Goal: Information Seeking & Learning: Find specific fact

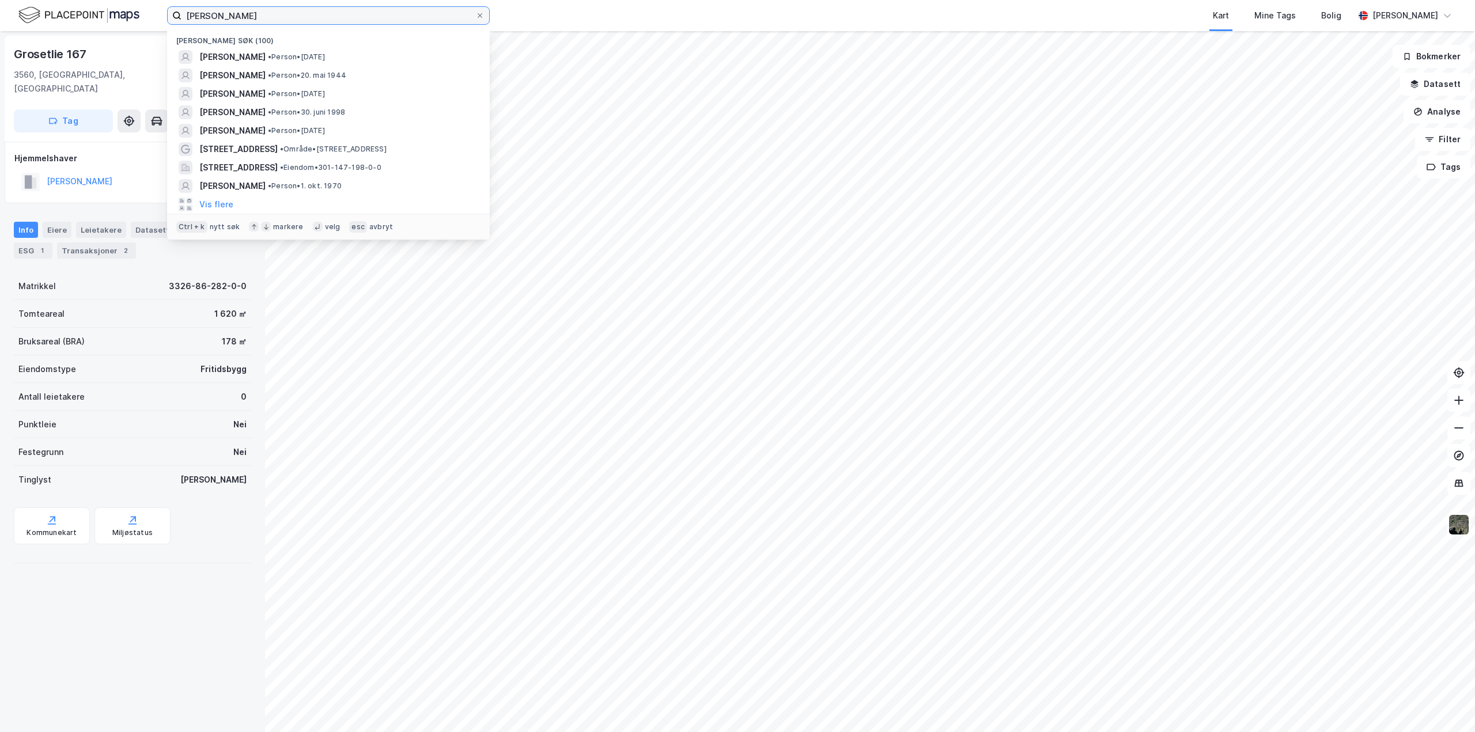
drag, startPoint x: 262, startPoint y: 18, endPoint x: -394, endPoint y: 33, distance: 655.3
click at [0, 33] on html "[PERSON_NAME] søk (100) [PERSON_NAME] • Person • [DATE] [PERSON_NAME] • Person …" at bounding box center [737, 366] width 1475 height 732
paste input
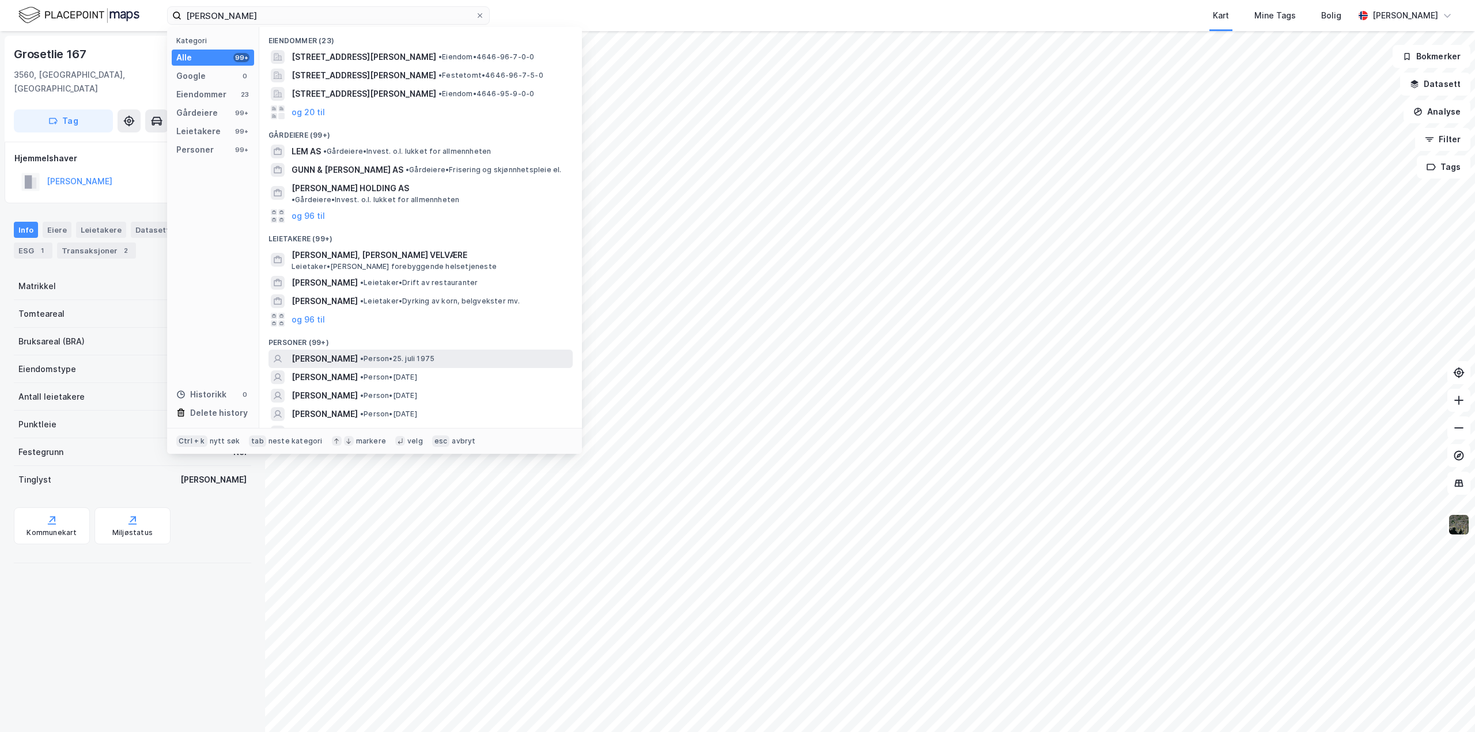
click at [328, 352] on span "[PERSON_NAME]" at bounding box center [325, 359] width 66 height 14
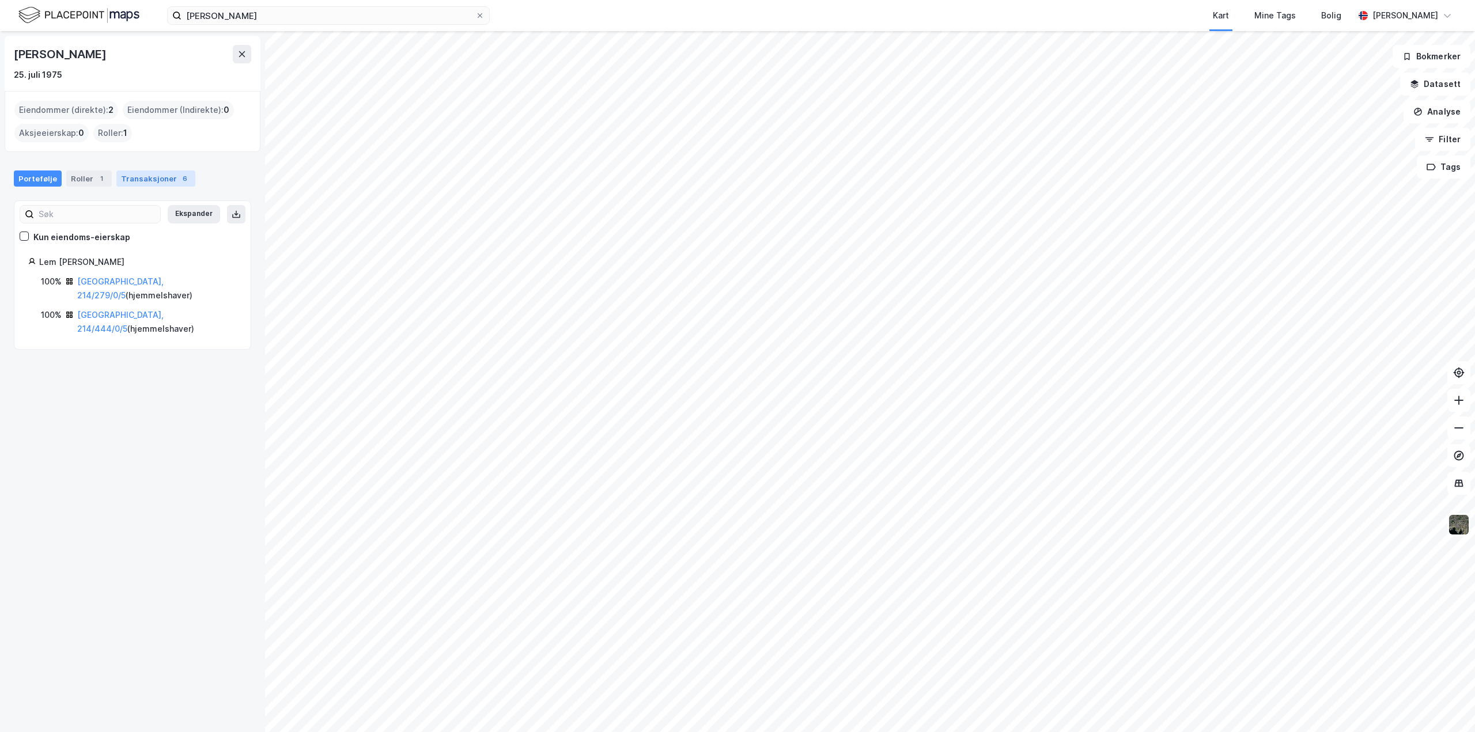
click at [160, 180] on div "Transaksjoner 6" at bounding box center [155, 179] width 79 height 16
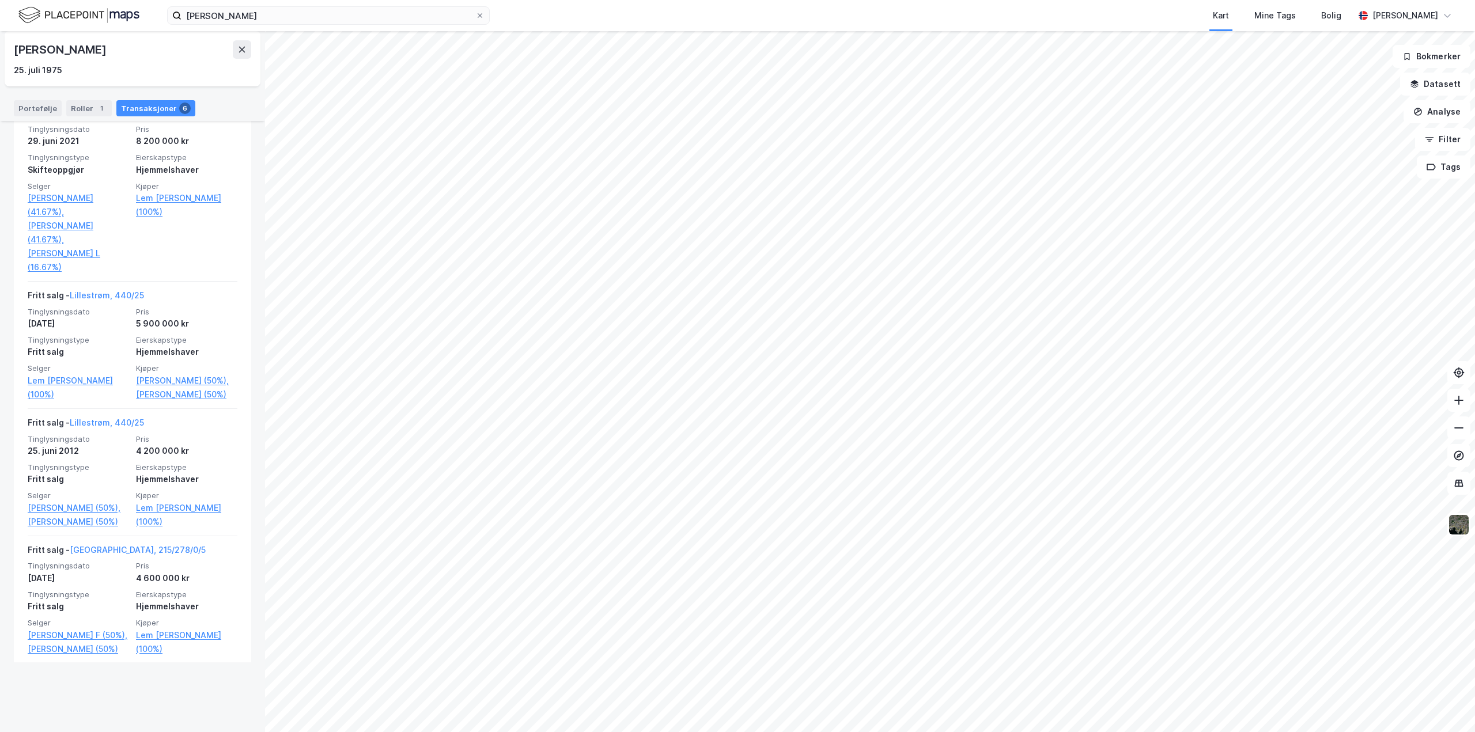
scroll to position [424, 0]
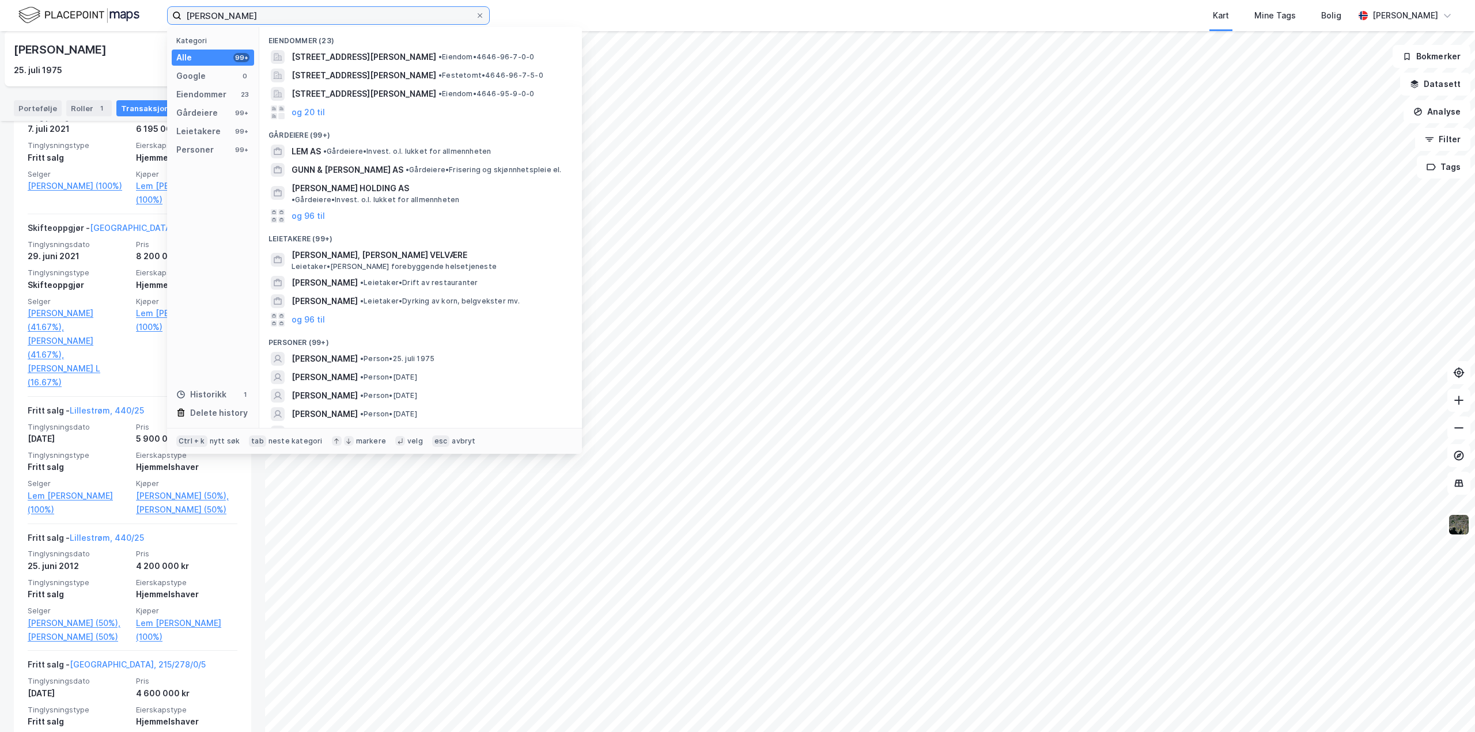
drag, startPoint x: 301, startPoint y: 16, endPoint x: -475, endPoint y: -65, distance: 779.8
click at [0, 0] on html "[PERSON_NAME] Kategori Alle 99+ Google 0 Eiendommer 23 Gårdeiere 99+ Leietakere…" at bounding box center [737, 366] width 1475 height 732
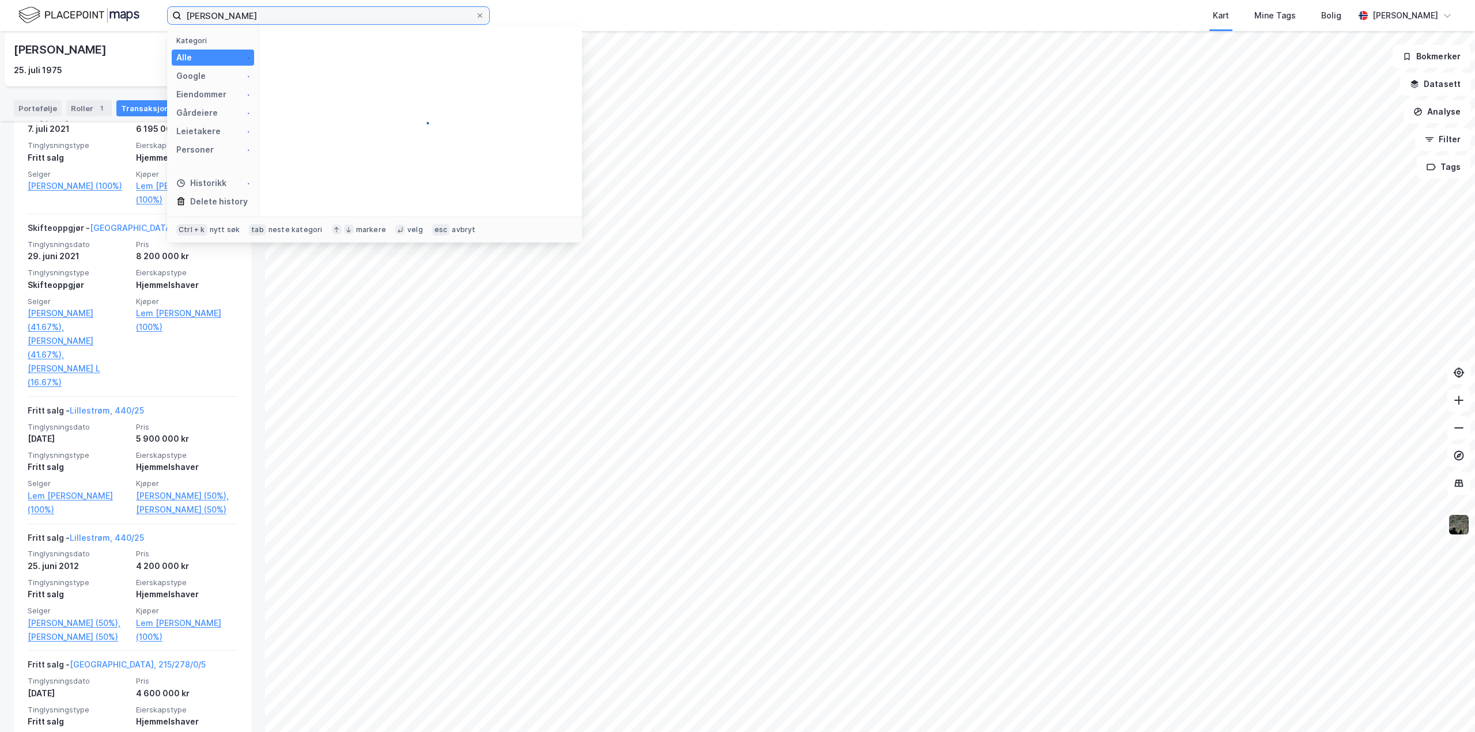
type input "[PERSON_NAME]"
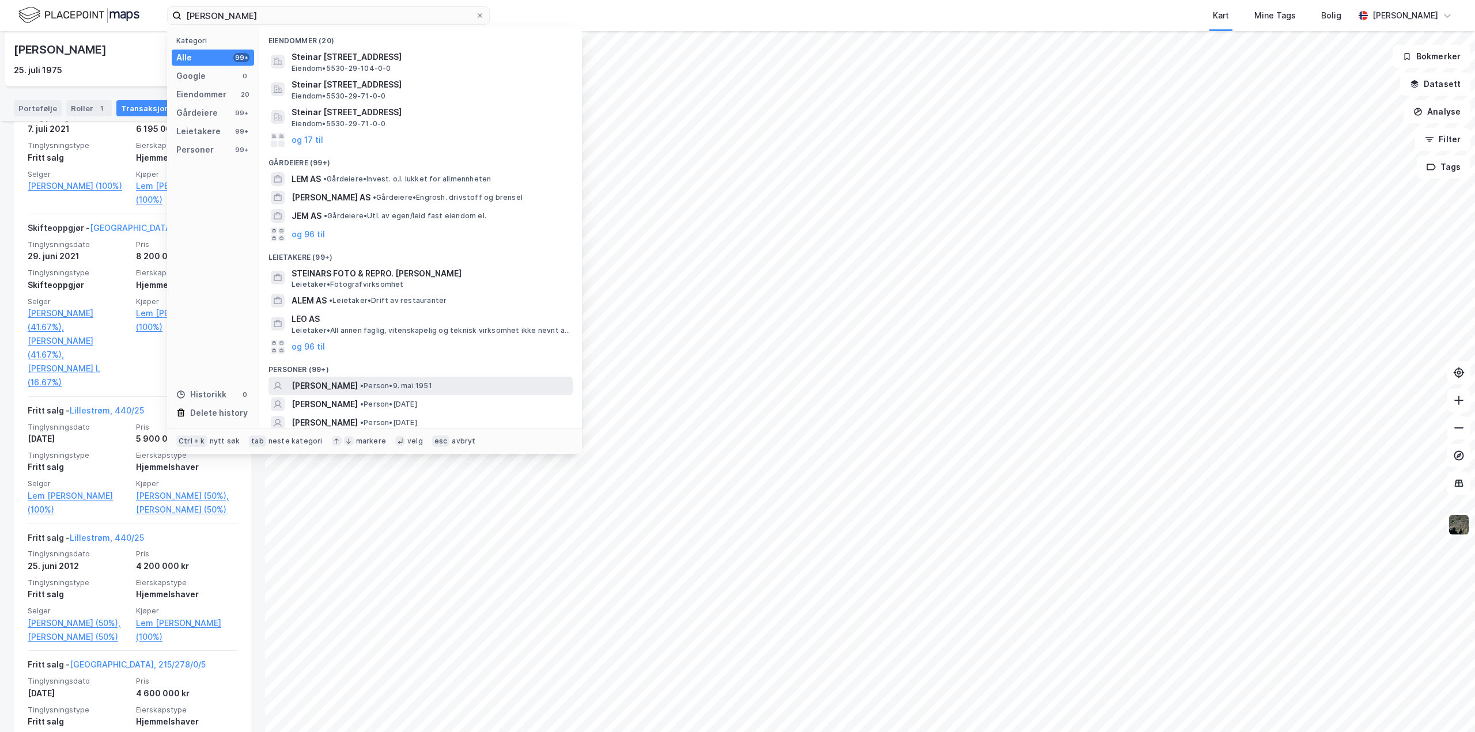
click at [358, 380] on span "[PERSON_NAME]" at bounding box center [325, 386] width 66 height 14
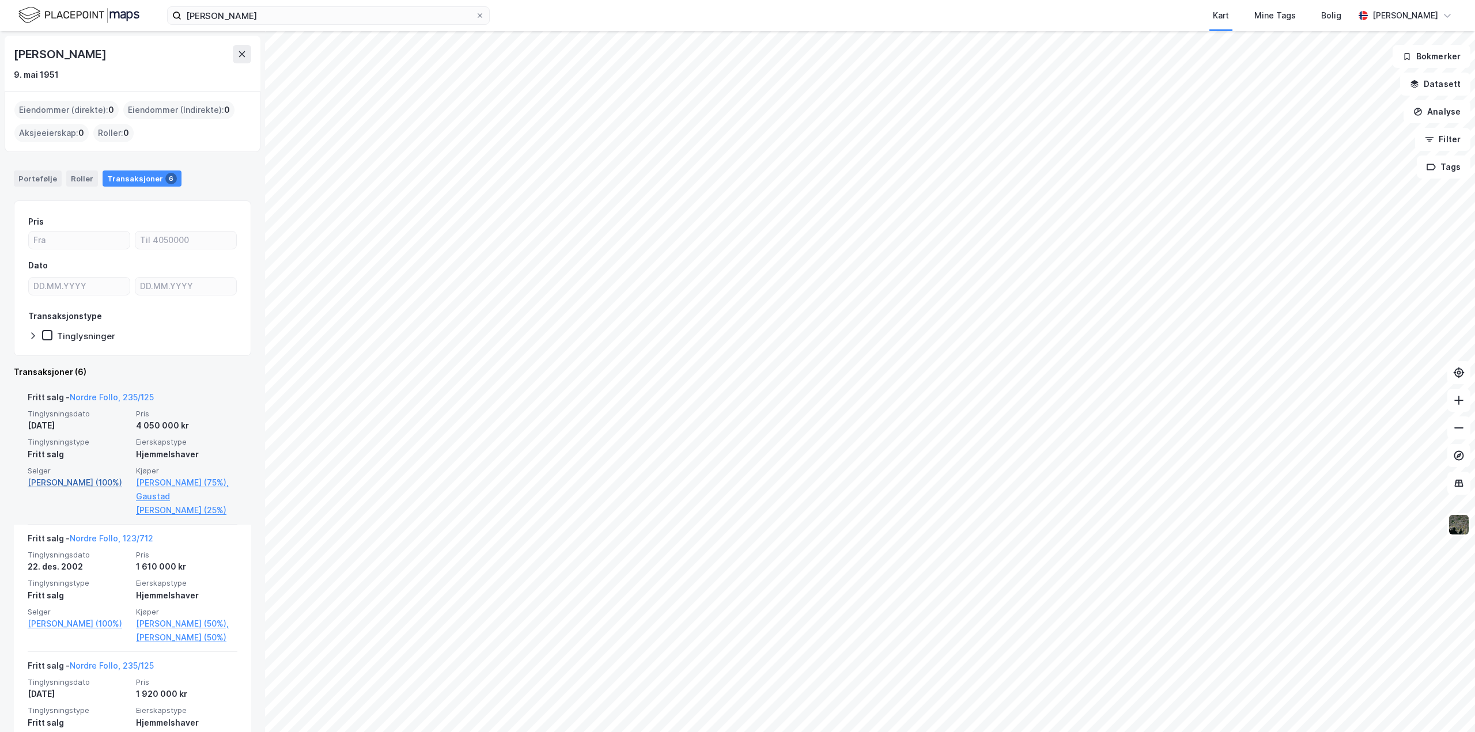
click at [73, 481] on link "[PERSON_NAME] (100%)" at bounding box center [78, 483] width 101 height 14
click at [120, 396] on link "Nordre Follo, 235/125" at bounding box center [112, 397] width 84 height 10
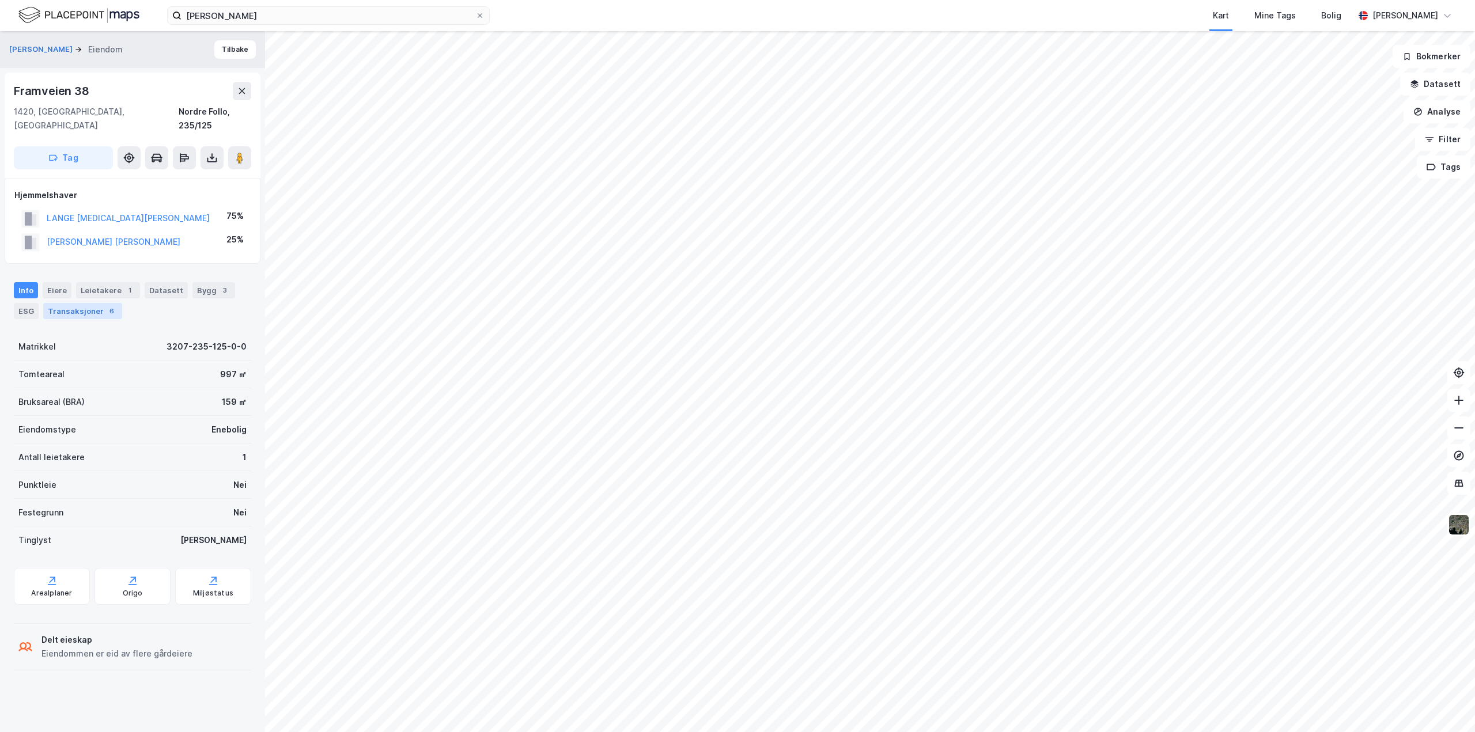
click at [66, 303] on div "Transaksjoner 6" at bounding box center [82, 311] width 79 height 16
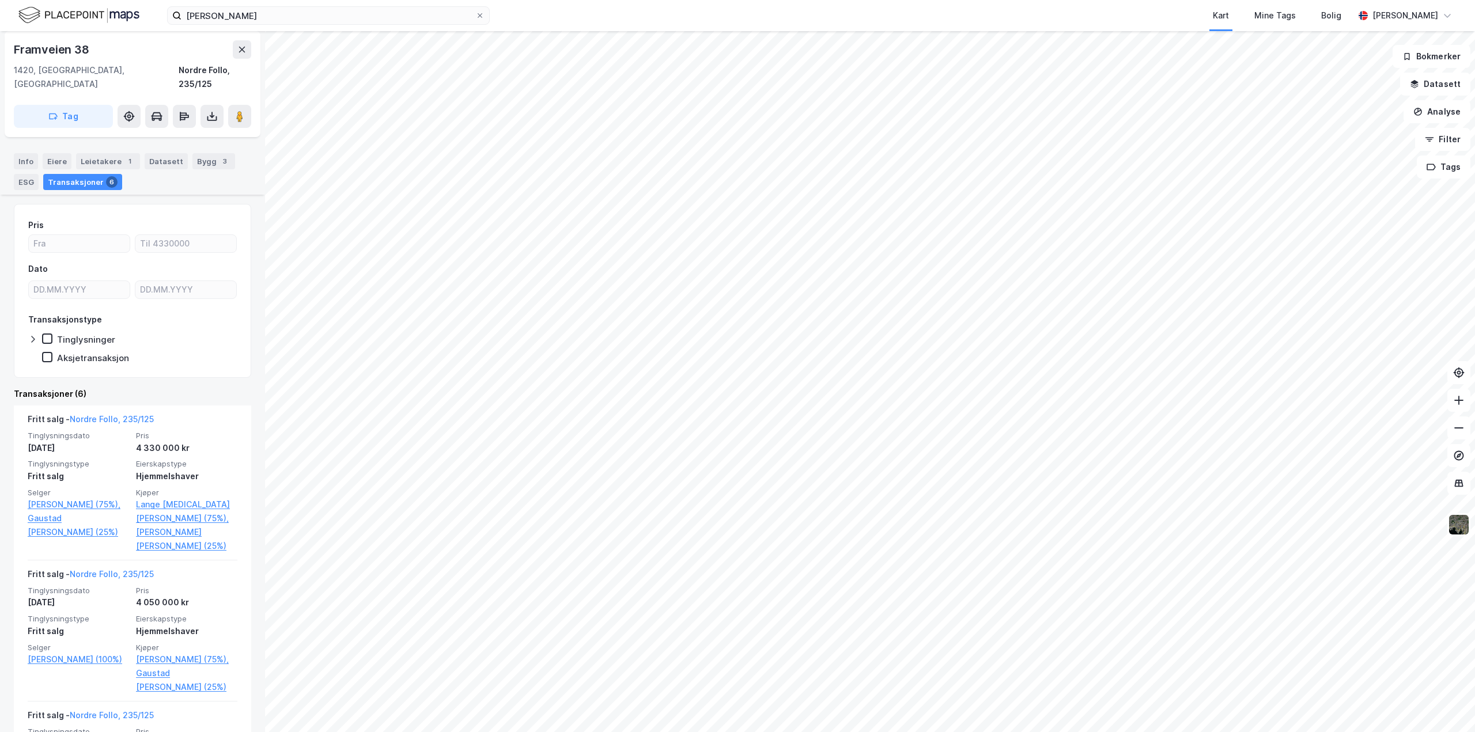
scroll to position [230, 0]
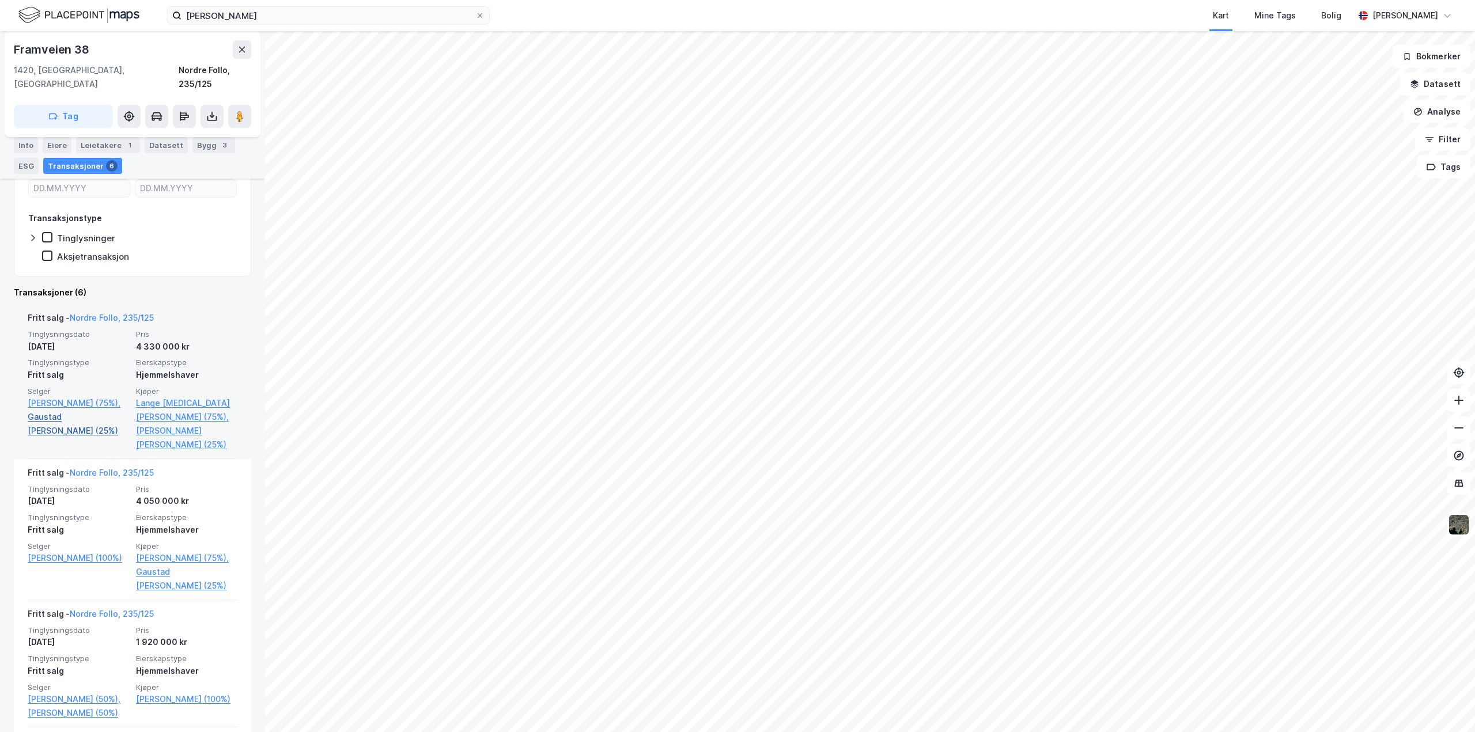
click at [55, 410] on link "Gaustad [PERSON_NAME] (25%)" at bounding box center [78, 424] width 101 height 28
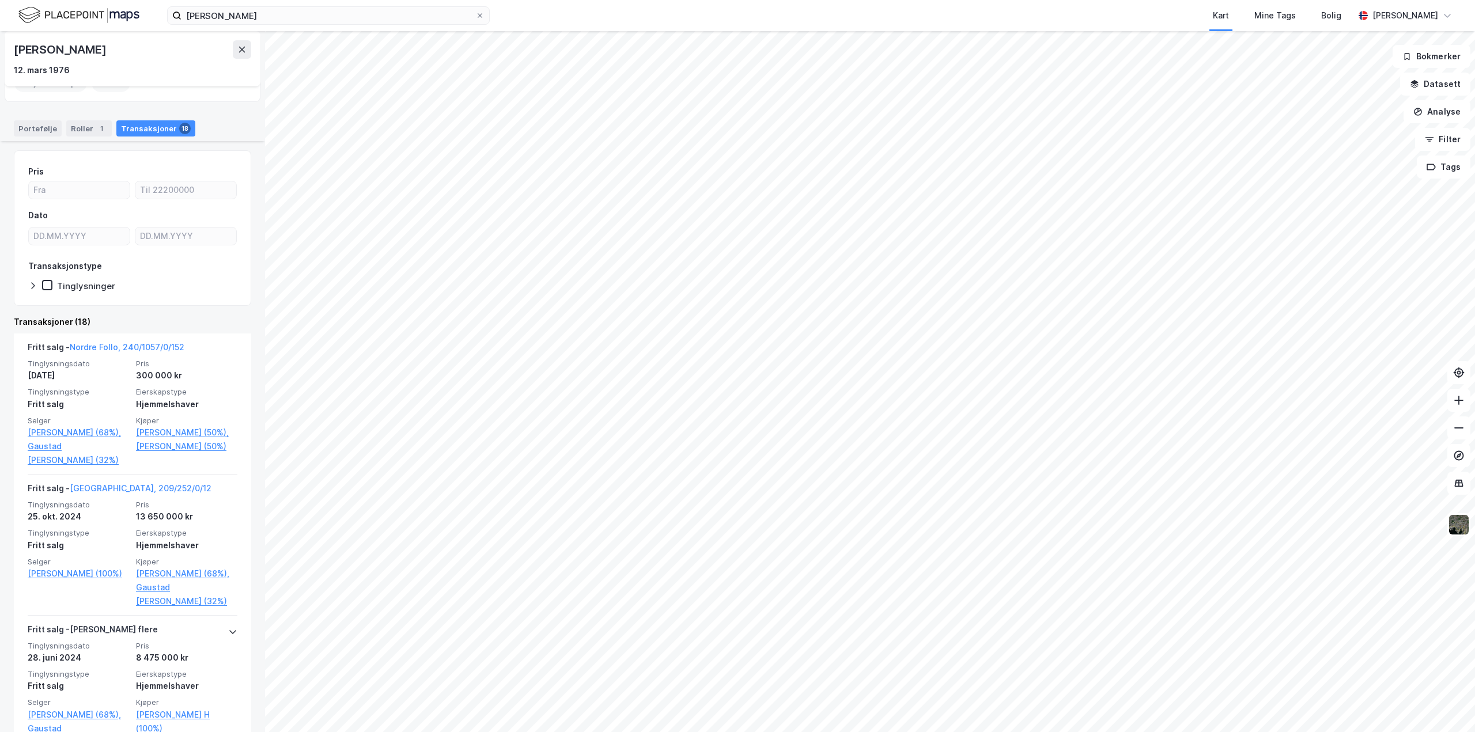
scroll to position [173, 0]
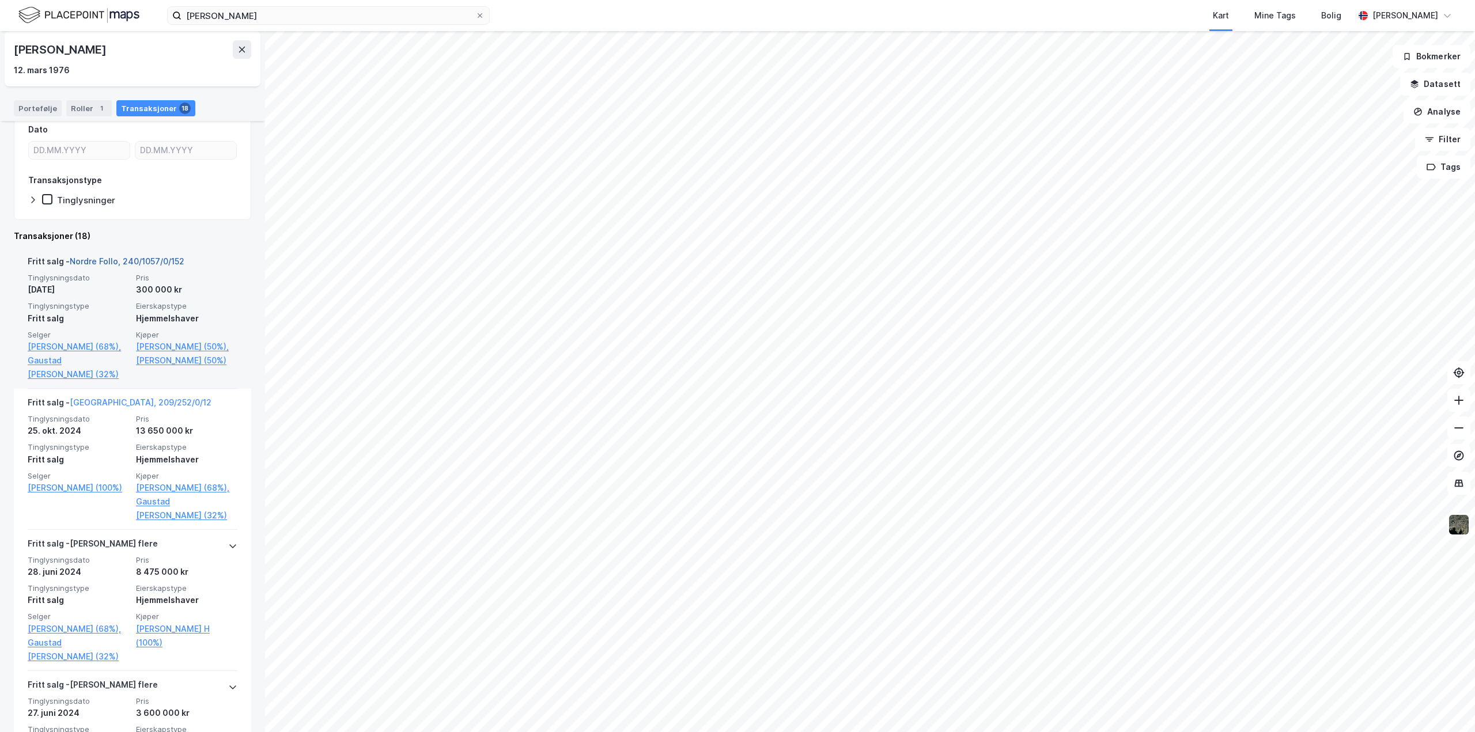
click at [126, 259] on link "Nordre Follo, 240/1057/0/152" at bounding box center [127, 261] width 115 height 10
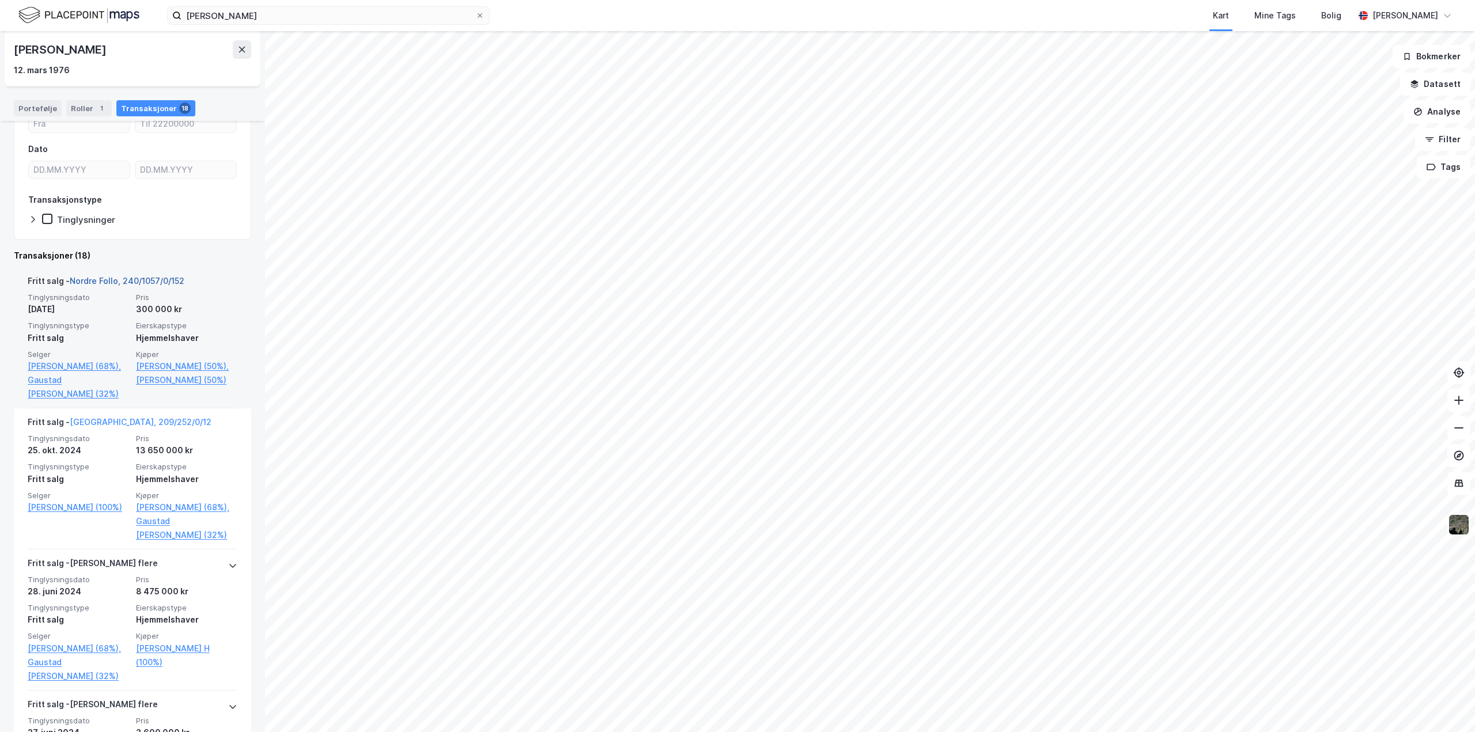
scroll to position [230, 0]
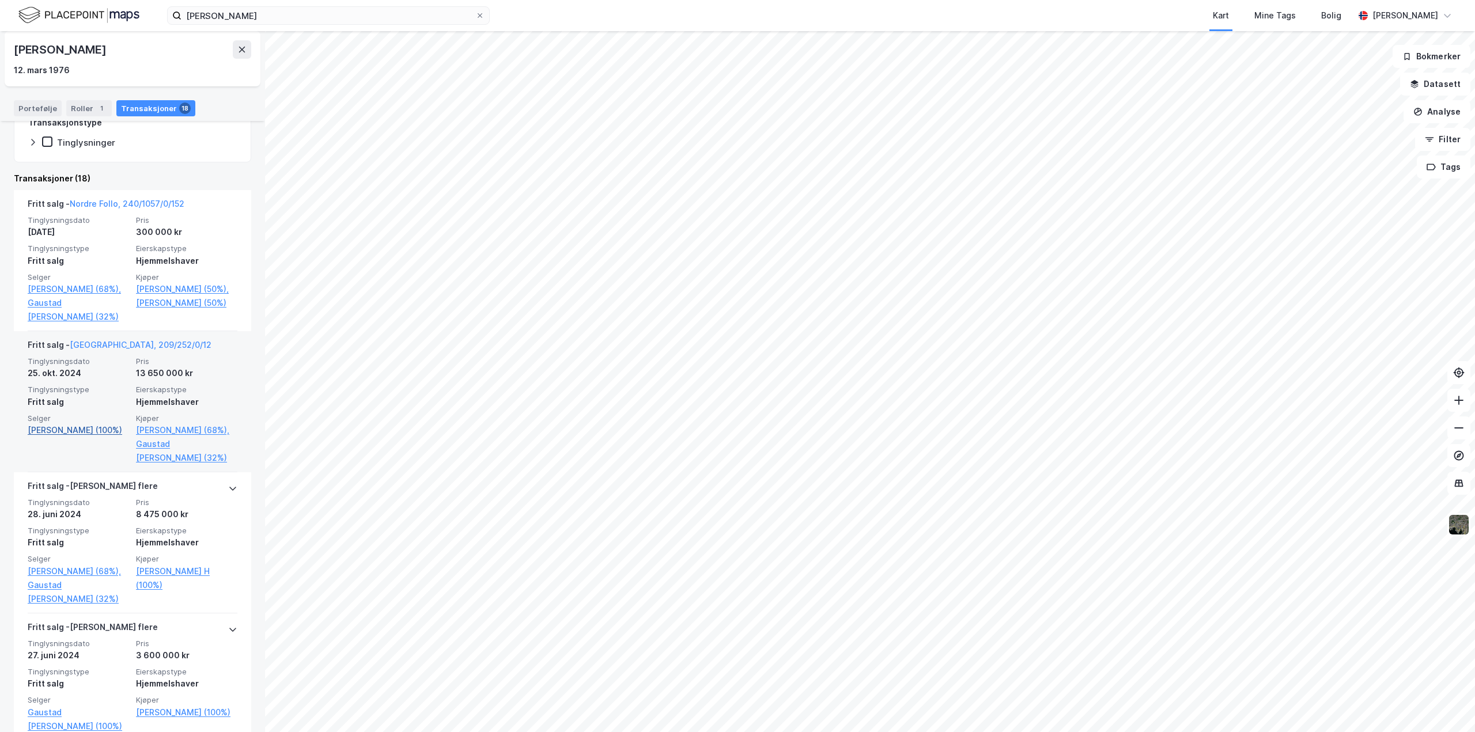
click at [44, 433] on link "[PERSON_NAME] (100%)" at bounding box center [78, 431] width 101 height 14
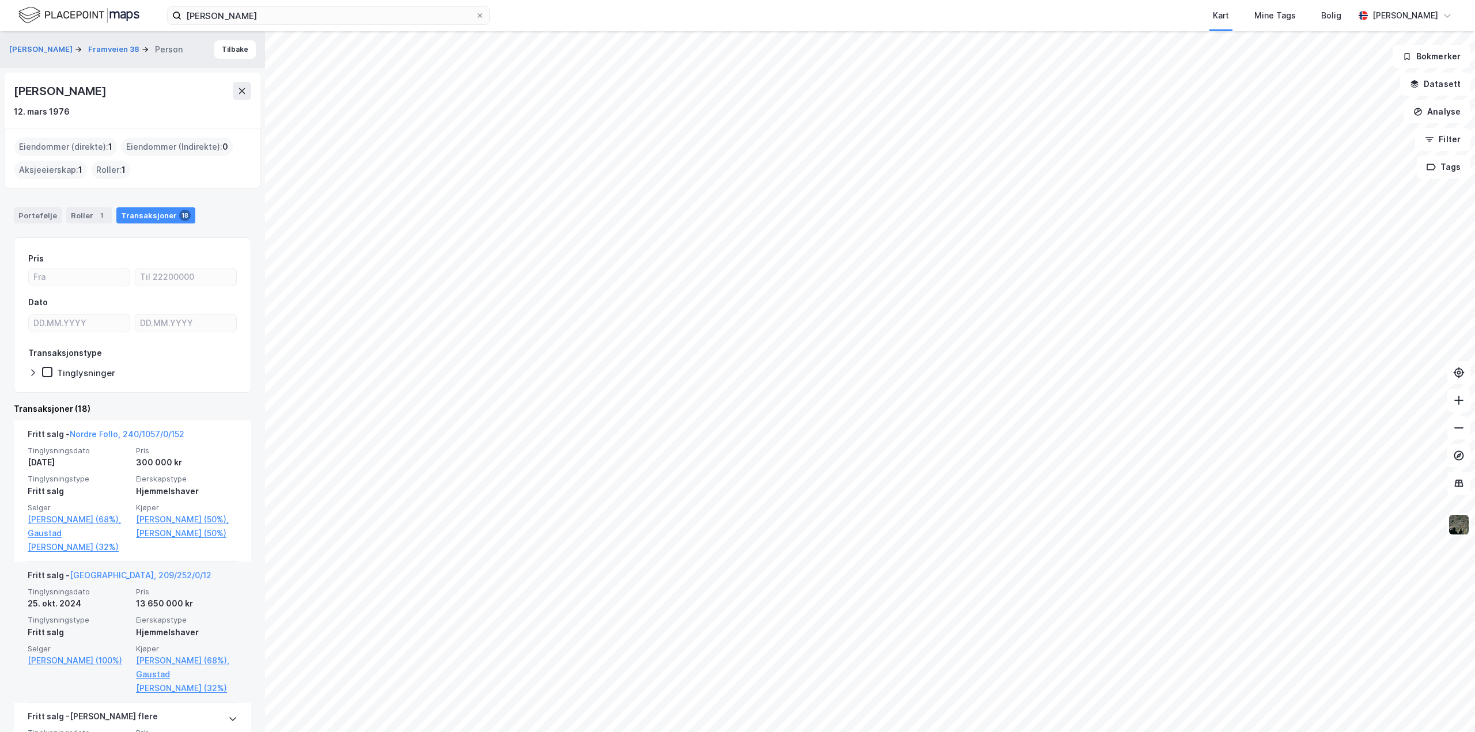
scroll to position [230, 0]
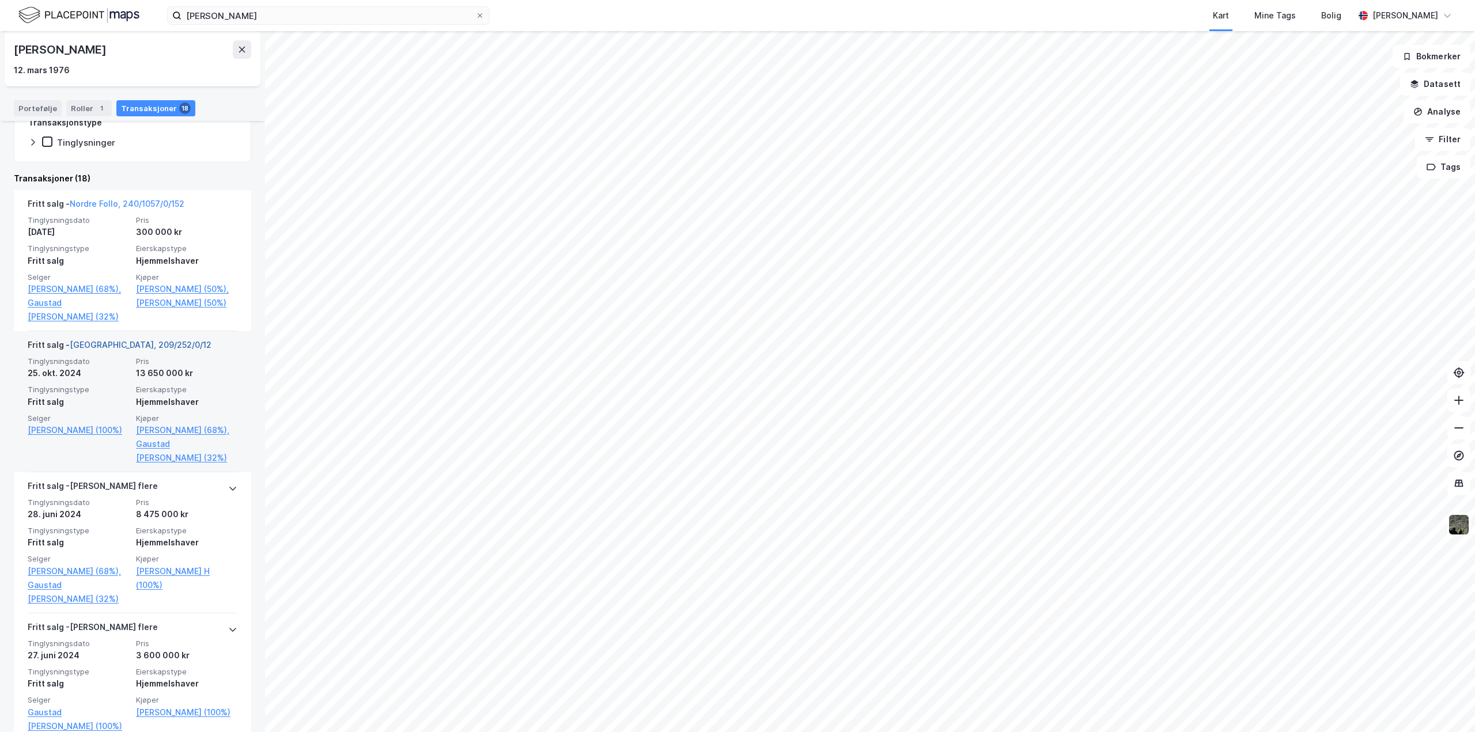
click at [114, 341] on link "[GEOGRAPHIC_DATA], 209/252/0/12" at bounding box center [141, 345] width 142 height 10
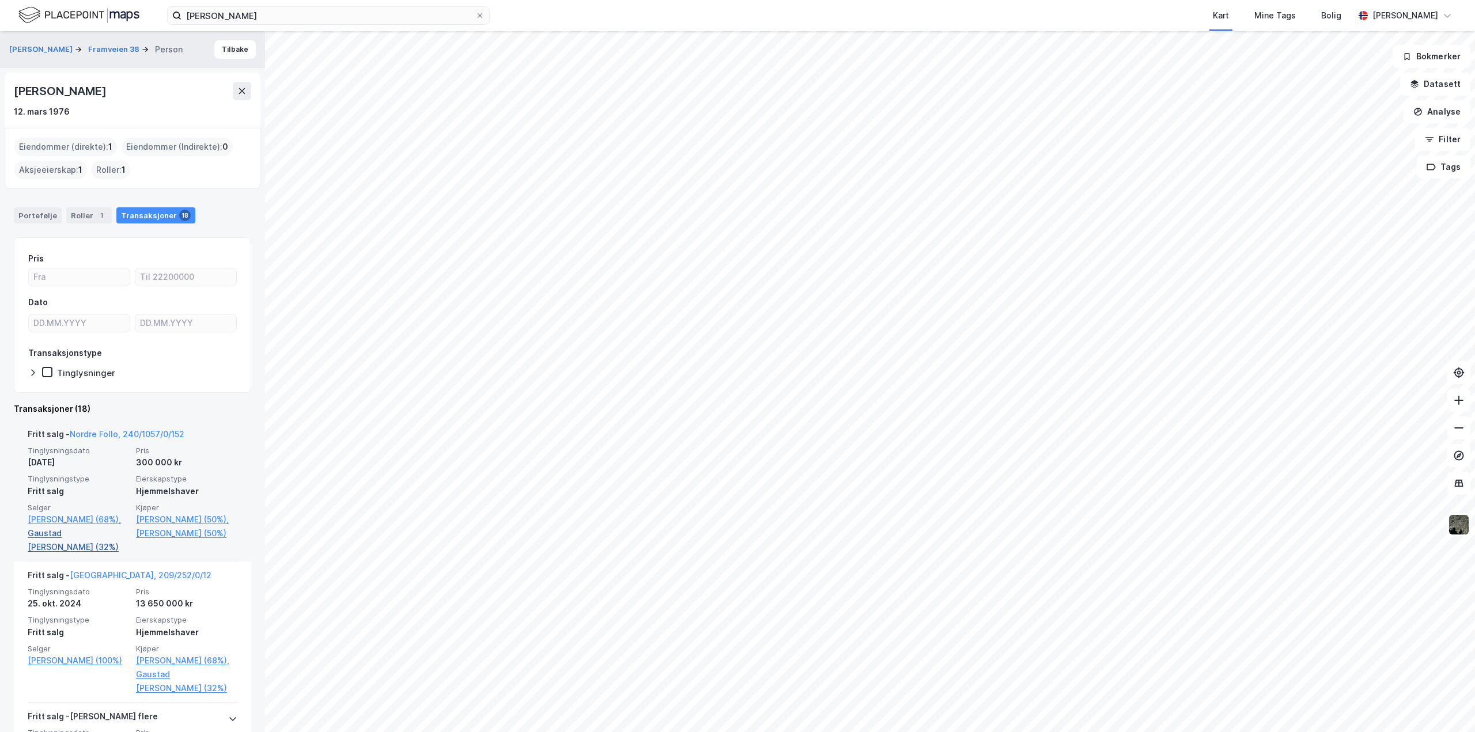
click at [60, 530] on link "Gaustad [PERSON_NAME] (32%)" at bounding box center [78, 541] width 101 height 28
click at [44, 215] on div "Portefølje" at bounding box center [38, 215] width 48 height 16
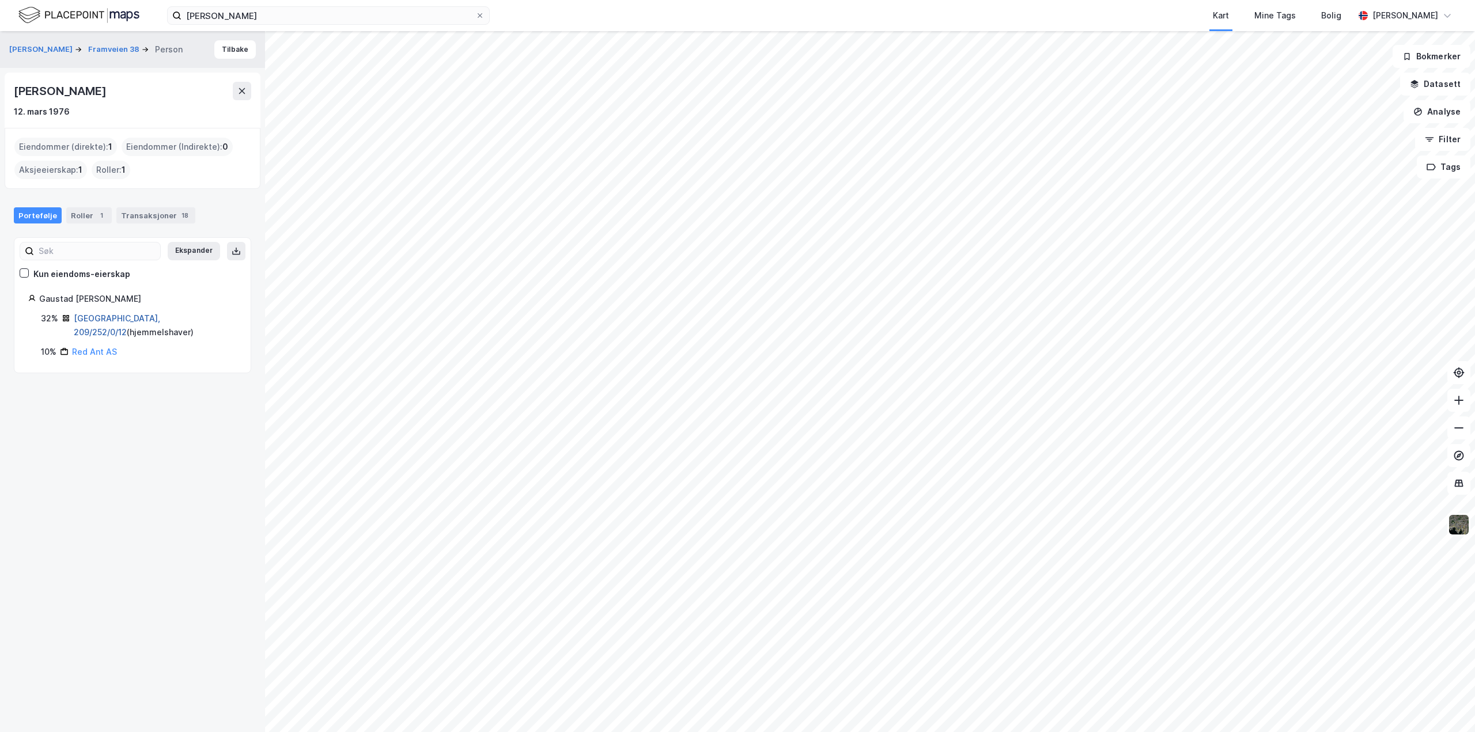
click at [122, 317] on link "[GEOGRAPHIC_DATA], 209/252/0/12" at bounding box center [117, 325] width 86 height 24
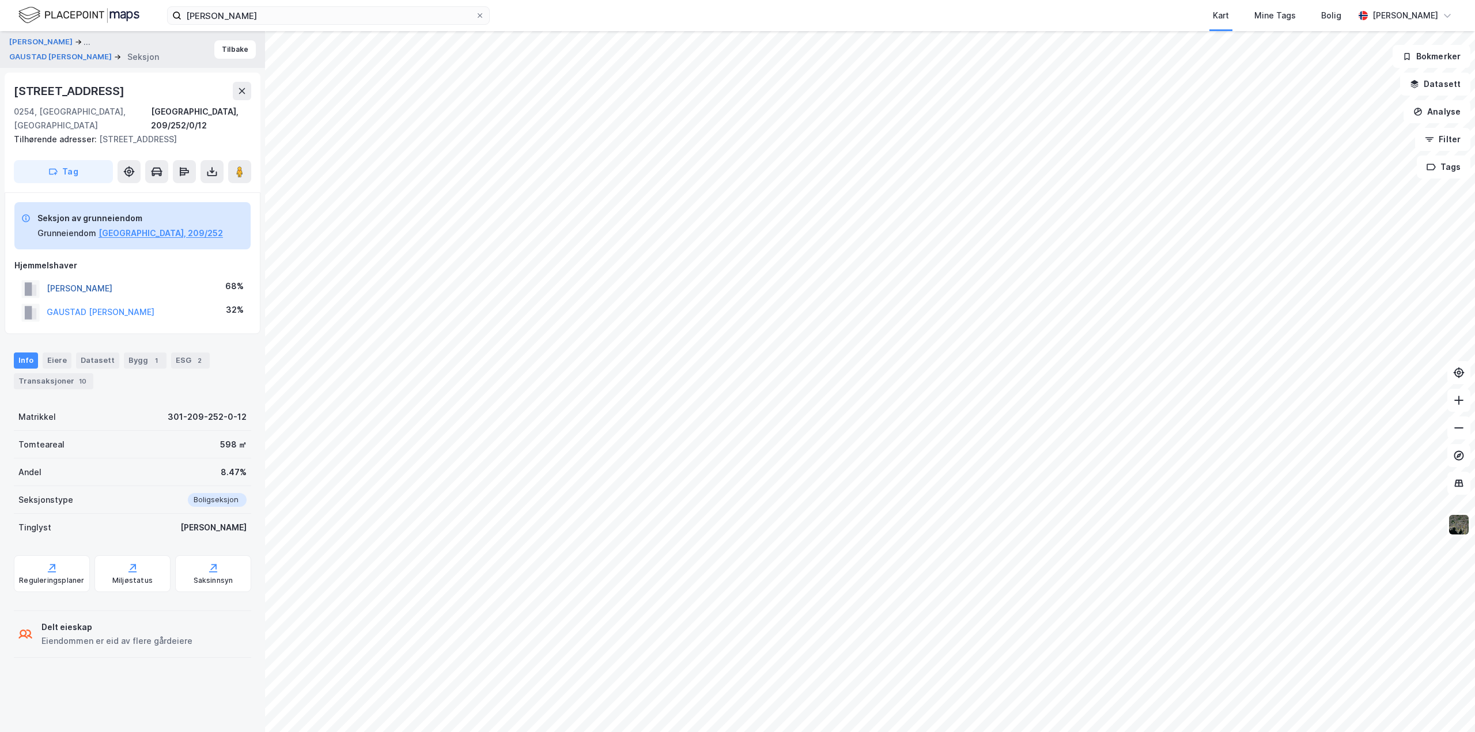
click at [0, 0] on button "[PERSON_NAME]" at bounding box center [0, 0] width 0 height 0
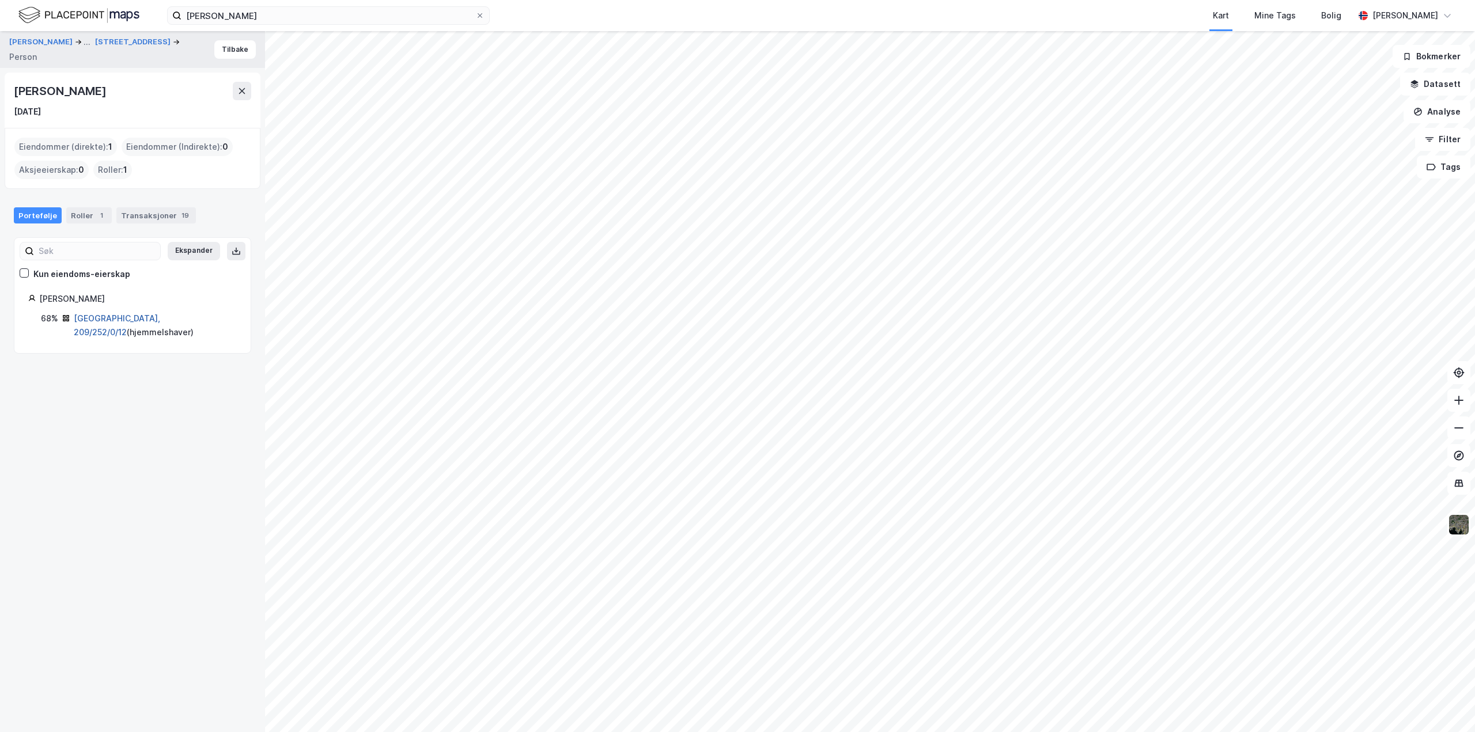
click at [105, 315] on link "[GEOGRAPHIC_DATA], 209/252/0/12" at bounding box center [117, 325] width 86 height 24
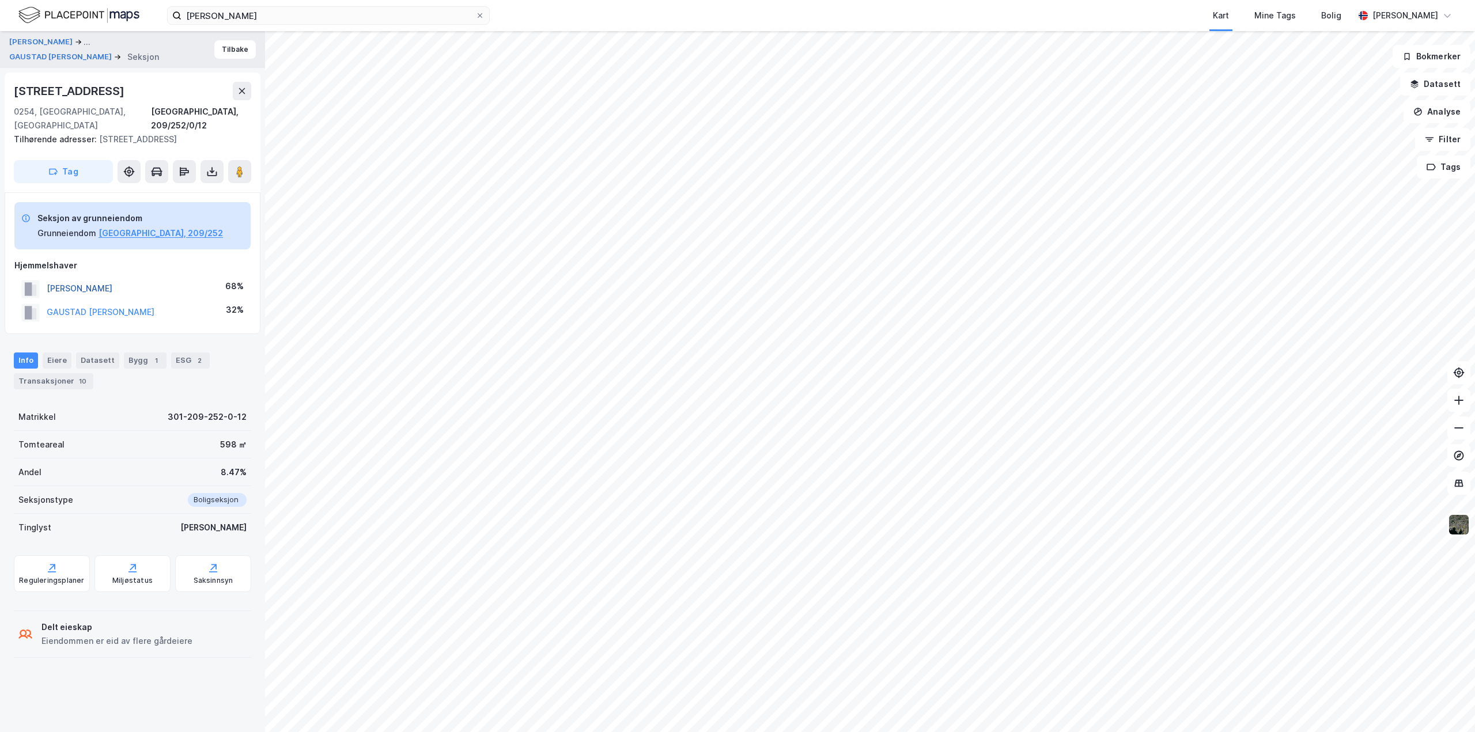
click at [0, 0] on button "[PERSON_NAME]" at bounding box center [0, 0] width 0 height 0
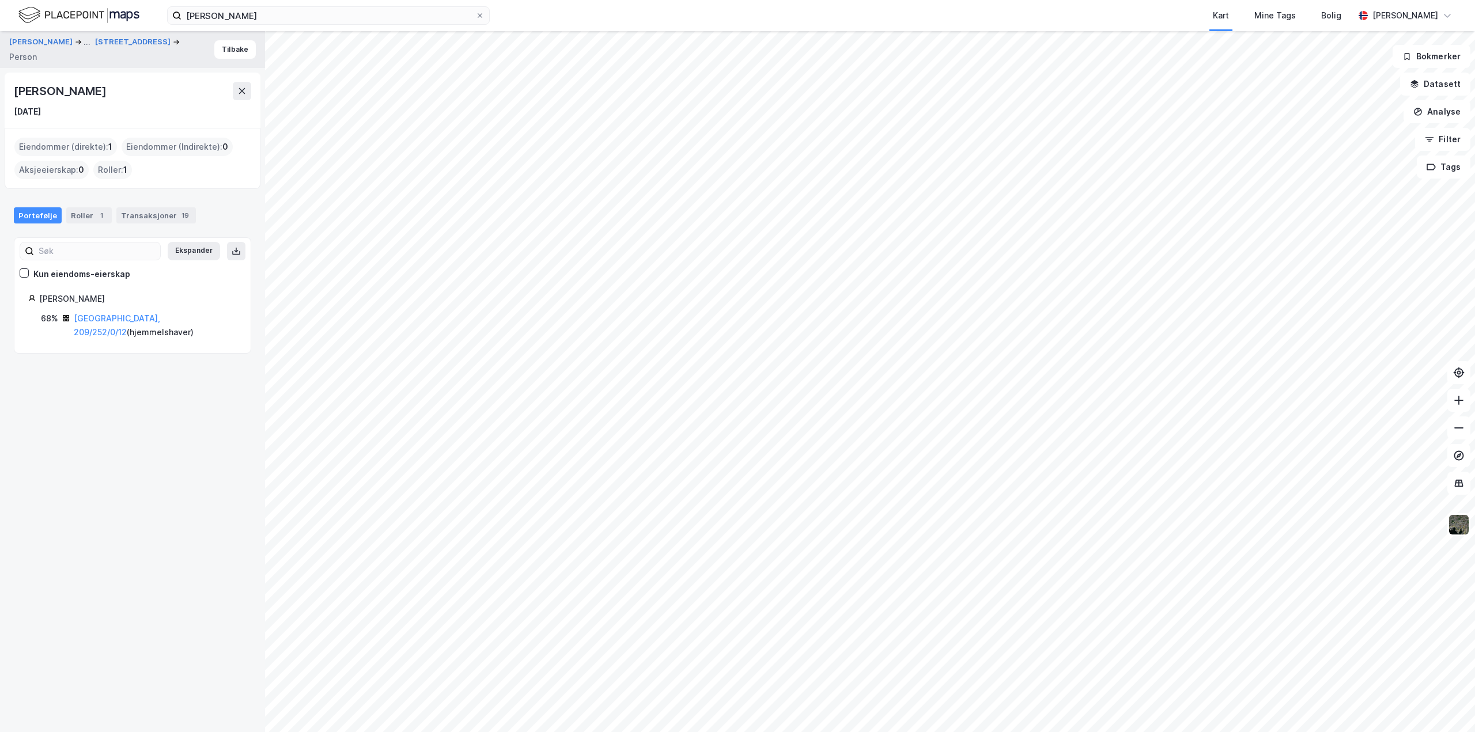
drag, startPoint x: 12, startPoint y: 84, endPoint x: 187, endPoint y: 85, distance: 175.7
click at [187, 85] on div "[PERSON_NAME] [DATE]" at bounding box center [133, 100] width 256 height 55
